Goal: Task Accomplishment & Management: Use online tool/utility

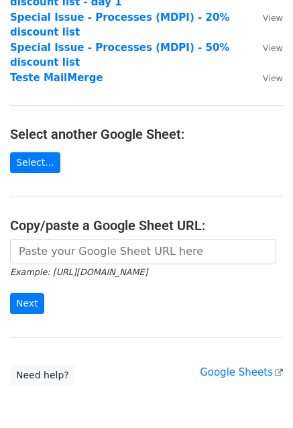
scroll to position [134, 0]
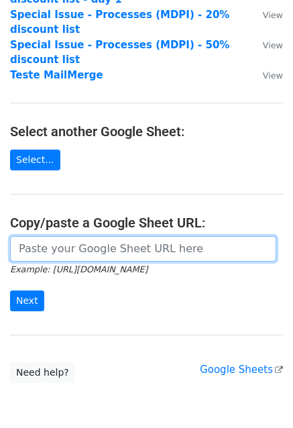
click at [66, 236] on input "url" at bounding box center [143, 249] width 266 height 26
paste input "https://docs.google.com/spreadsheets/d/1XUMbKtCo7jZMw0xrCBUTooYg45_VMbwdY_pvXAh…"
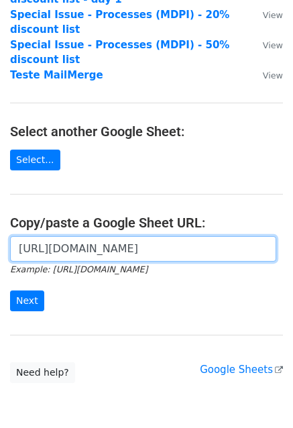
scroll to position [0, 317]
type input "https://docs.google.com/spreadsheets/d/1XUMbKtCo7jZMw0xrCBUTooYg45_VMbwdY_pvXAh…"
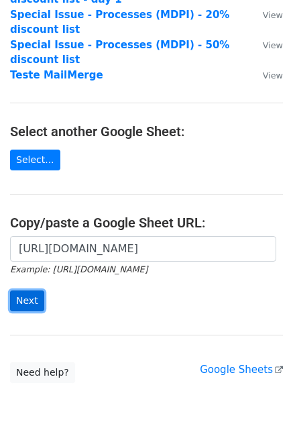
scroll to position [0, 0]
click at [30, 291] on input "Next" at bounding box center [27, 301] width 34 height 21
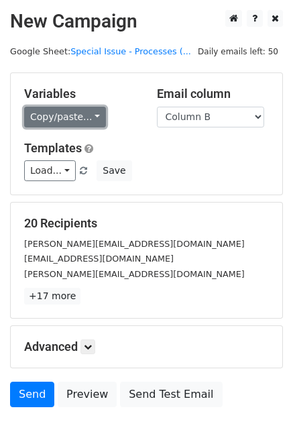
click at [61, 115] on link "Copy/paste..." at bounding box center [65, 117] width 82 height 21
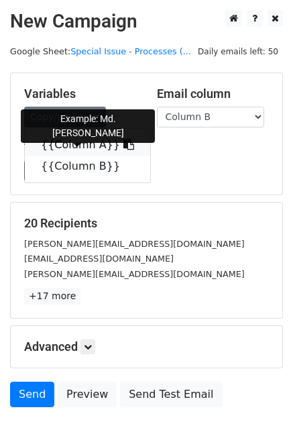
click at [85, 144] on link "{{Column A}}" at bounding box center [88, 144] width 126 height 21
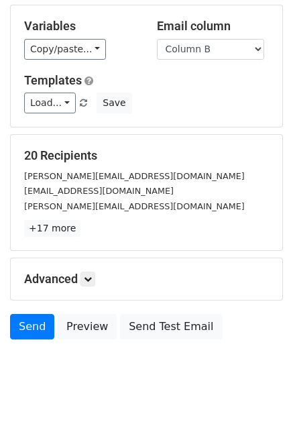
scroll to position [91, 0]
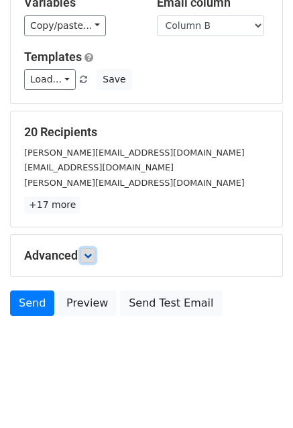
click at [92, 255] on icon at bounding box center [88, 256] width 8 height 8
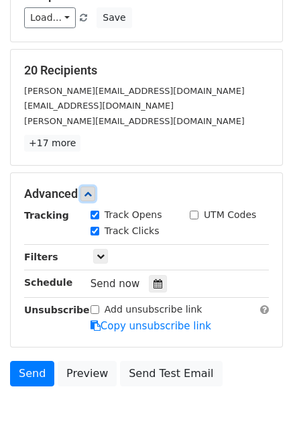
scroll to position [158, 0]
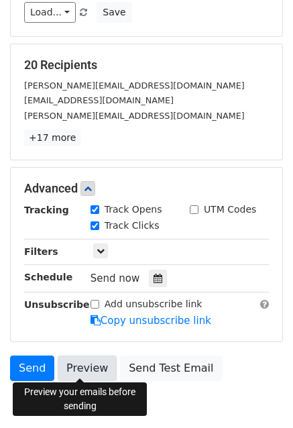
click at [78, 362] on link "Preview" at bounding box center [87, 369] width 59 height 26
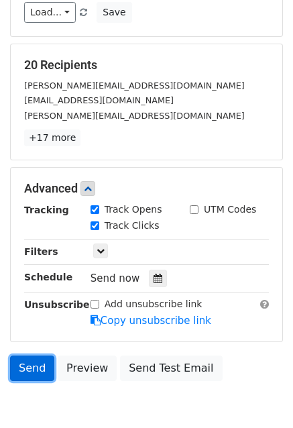
click at [40, 364] on link "Send" at bounding box center [32, 369] width 44 height 26
